Goal: Find specific page/section: Find specific page/section

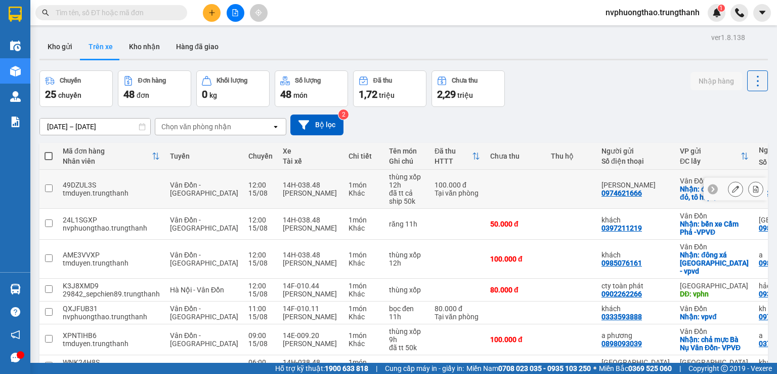
scroll to position [0, 105]
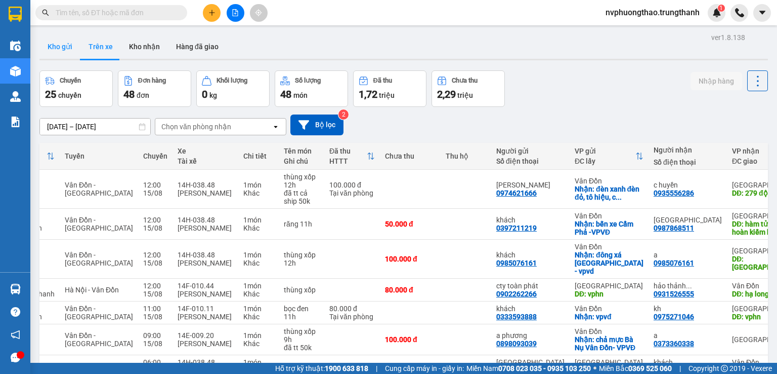
click at [69, 48] on button "Kho gửi" at bounding box center [59, 46] width 41 height 24
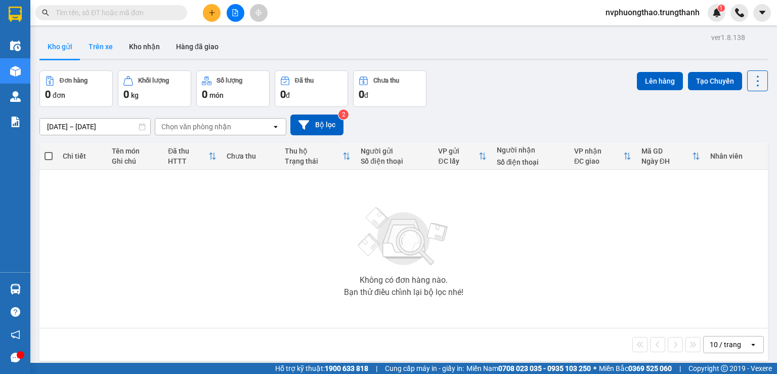
click at [93, 44] on button "Trên xe" at bounding box center [100, 46] width 40 height 24
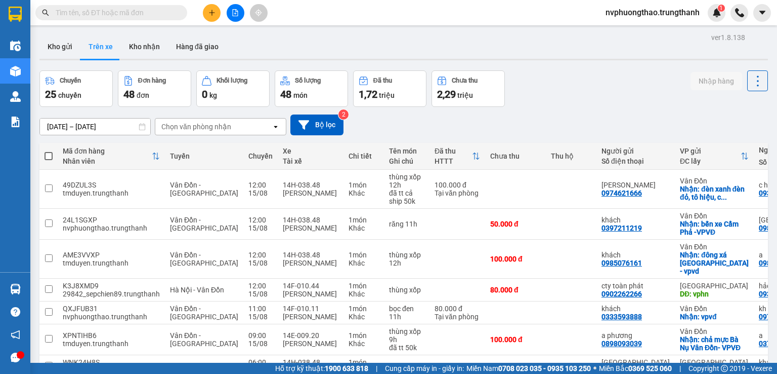
paste input "0912230555"
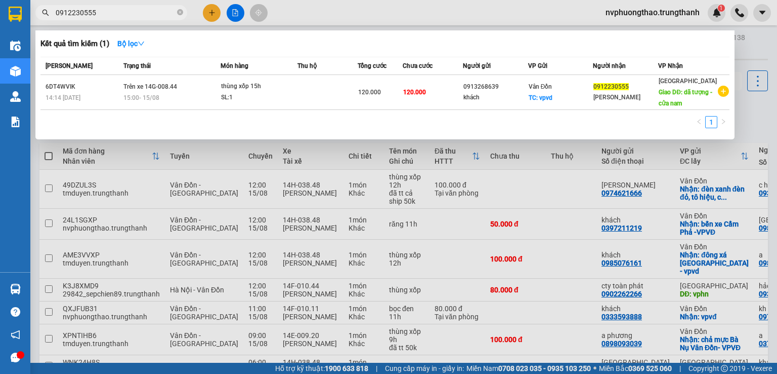
type input "0912230555"
click at [180, 9] on span at bounding box center [180, 13] width 6 height 10
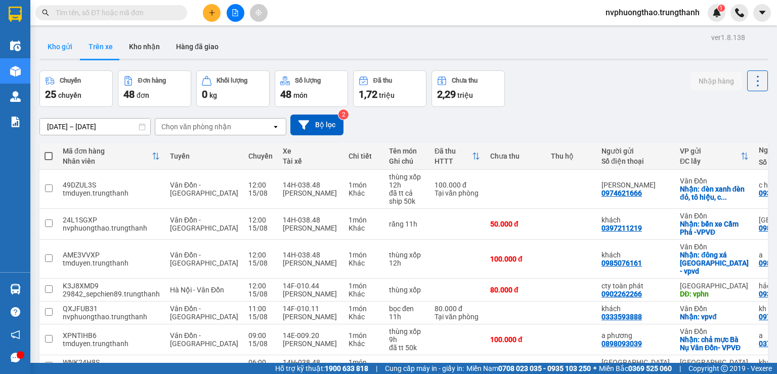
drag, startPoint x: 53, startPoint y: 45, endPoint x: 50, endPoint y: 55, distance: 10.6
click at [55, 47] on button "Kho gửi" at bounding box center [59, 46] width 41 height 24
